Goal: Task Accomplishment & Management: Manage account settings

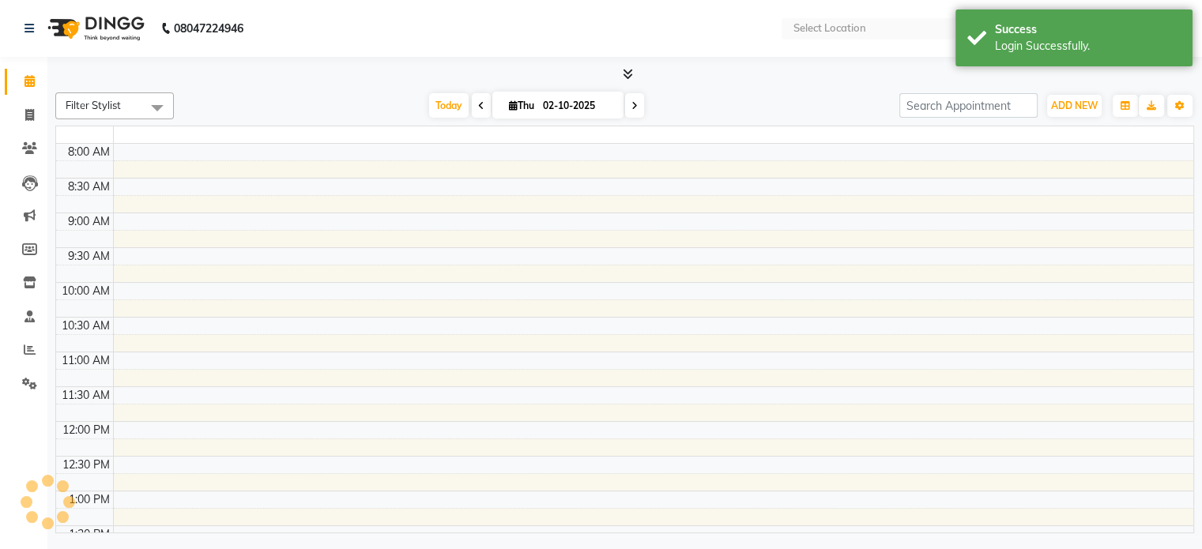
select select "en"
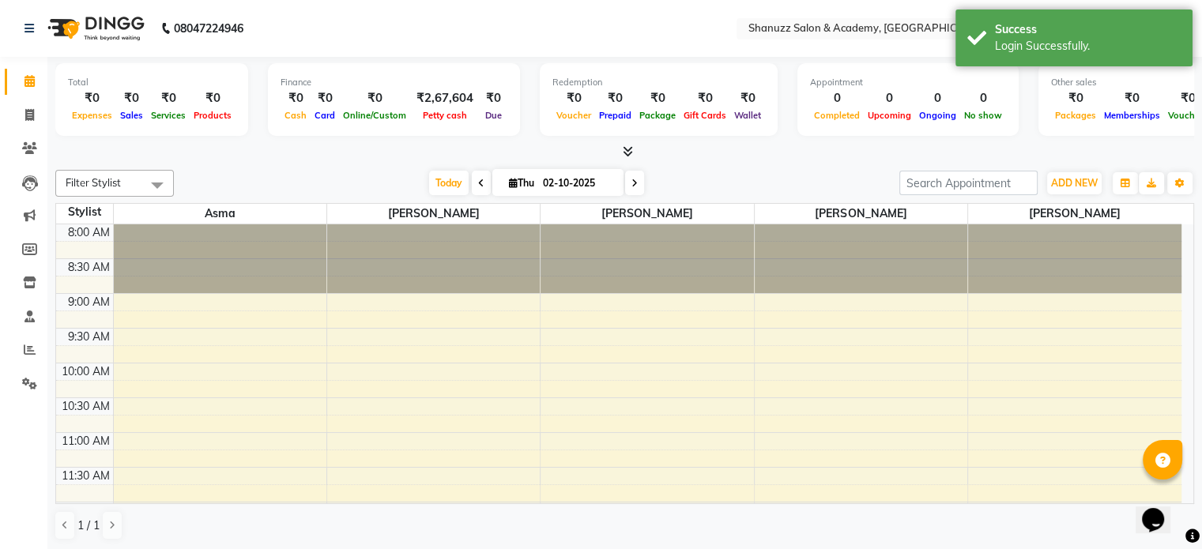
click at [1005, 148] on div at bounding box center [624, 152] width 1139 height 17
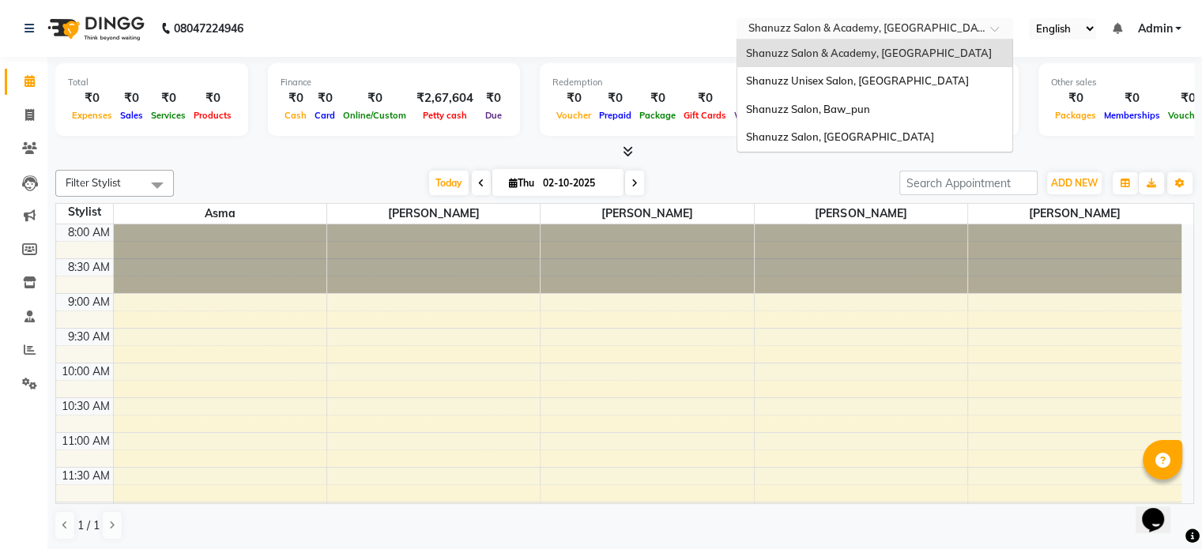
click at [964, 32] on input "text" at bounding box center [859, 30] width 229 height 16
click at [862, 85] on span "Shanuzz Unisex Salon, Oshiwara" at bounding box center [856, 80] width 223 height 13
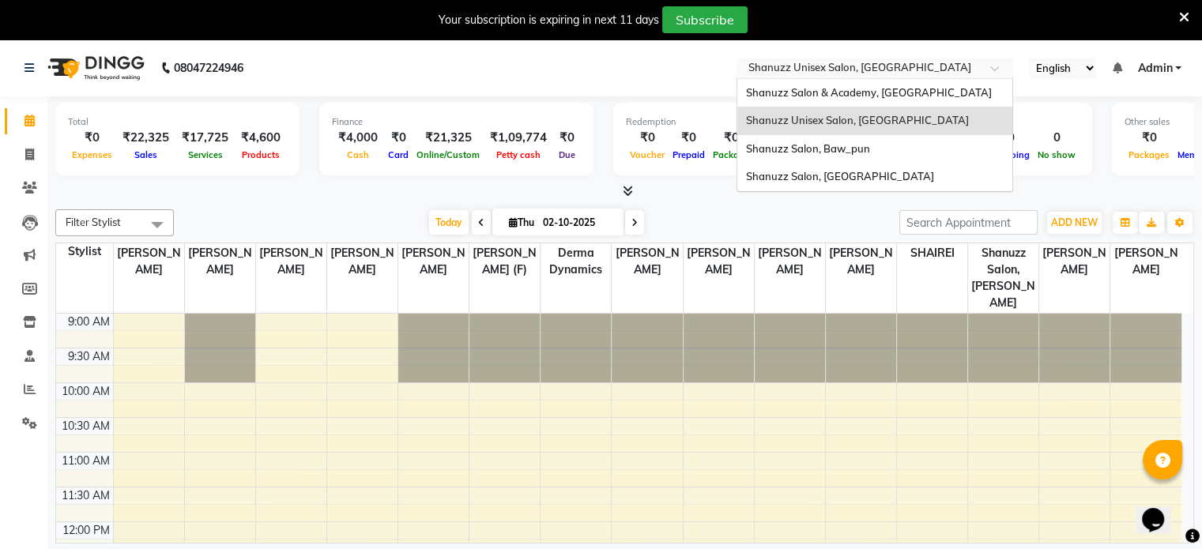
click at [945, 66] on input "text" at bounding box center [859, 70] width 229 height 16
click at [864, 148] on span "Shanuzz Salon, Baw_pun" at bounding box center [807, 148] width 124 height 13
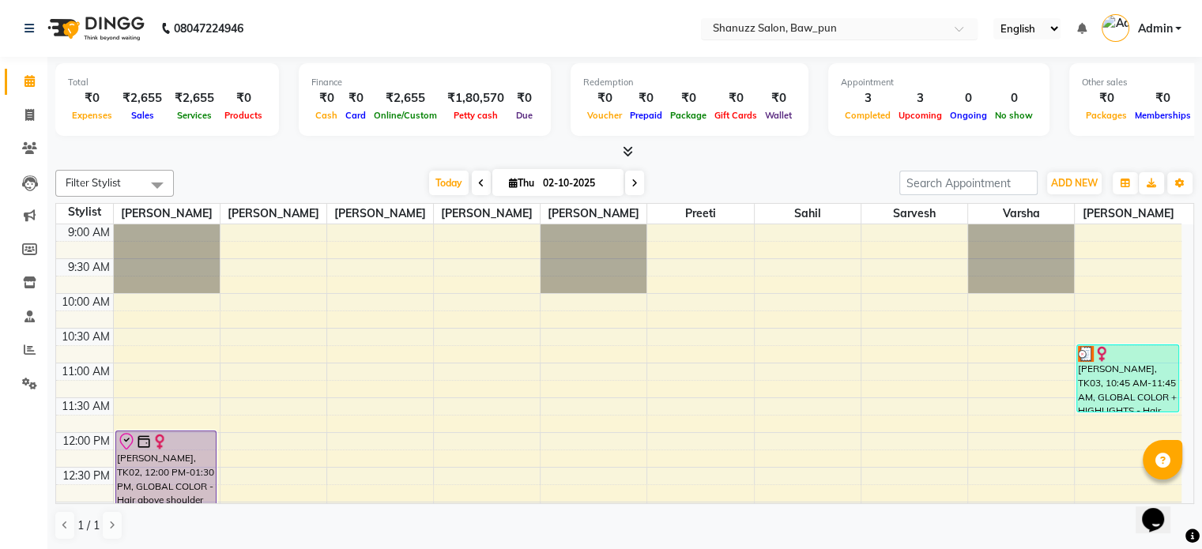
click at [947, 22] on div at bounding box center [839, 30] width 277 height 16
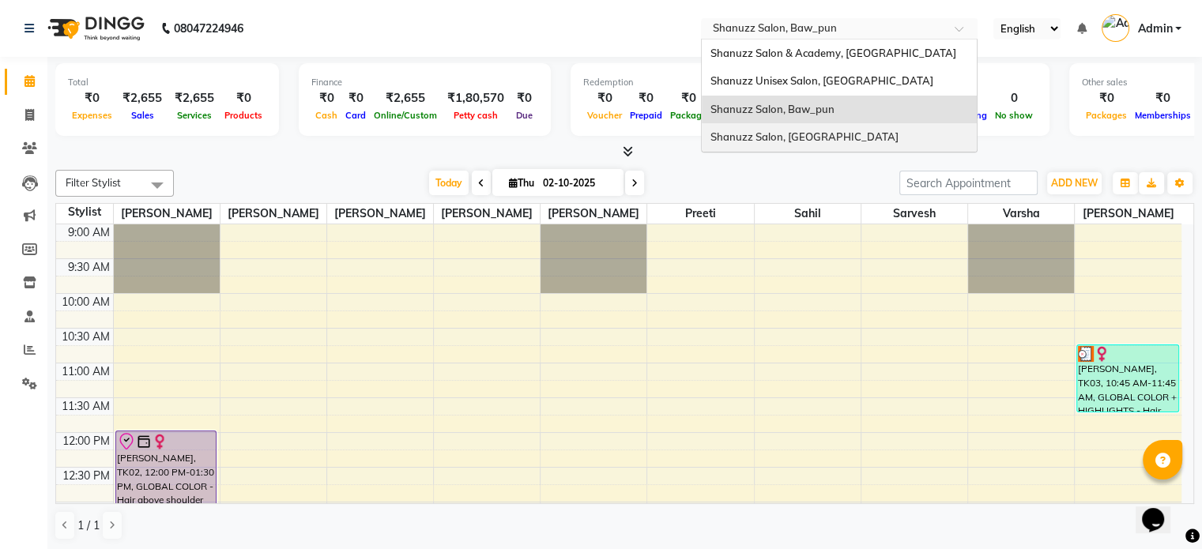
click at [813, 126] on div "Shanuzz Salon, [GEOGRAPHIC_DATA]" at bounding box center [839, 137] width 275 height 28
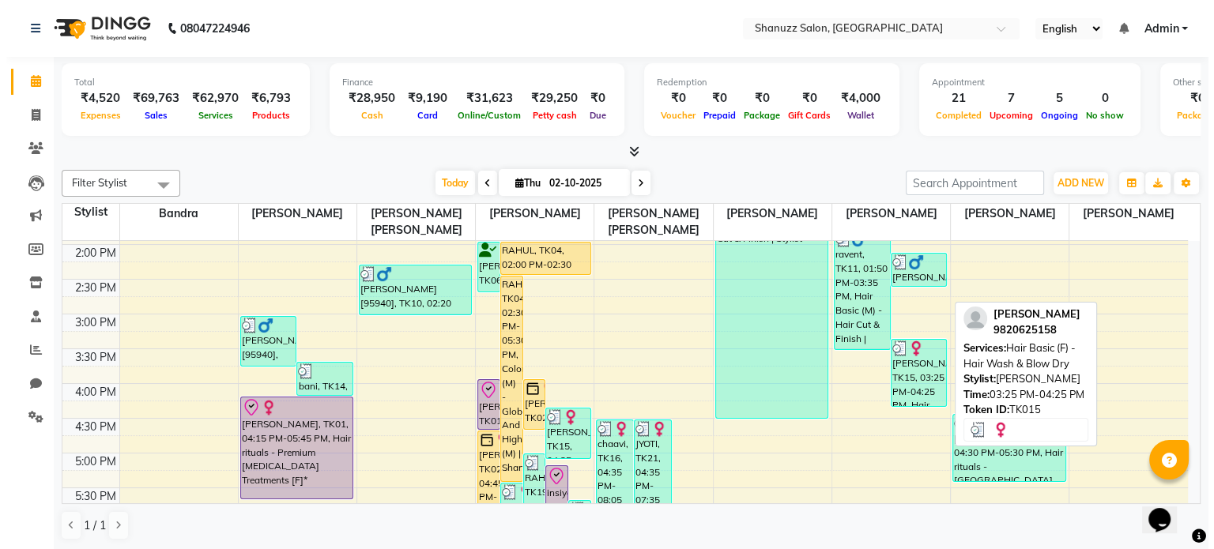
scroll to position [345, 0]
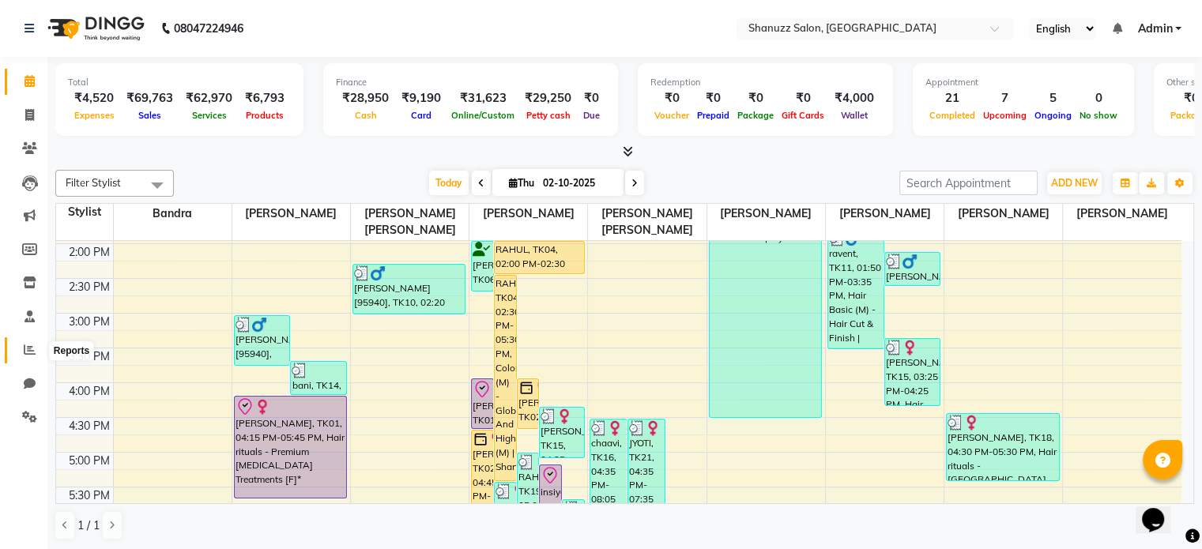
click at [26, 347] on icon at bounding box center [30, 350] width 12 height 12
